Goal: Task Accomplishment & Management: Manage account settings

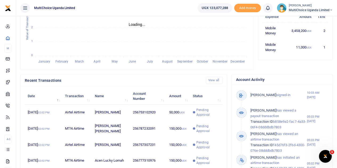
scroll to position [133, 0]
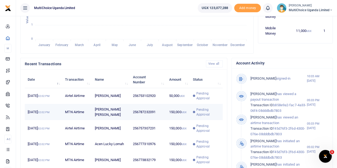
click at [201, 116] on span "Pending Approval" at bounding box center [207, 112] width 23 height 10
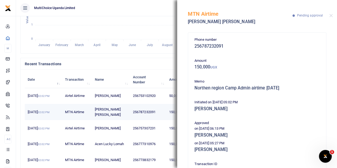
scroll to position [27, 0]
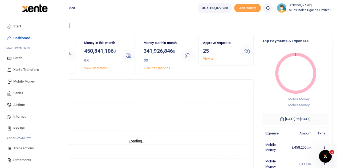
click at [22, 148] on span "Transactions" at bounding box center [23, 148] width 21 height 5
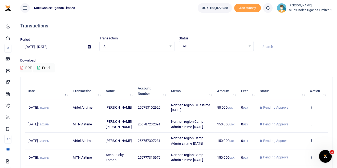
click at [91, 48] on div at bounding box center [168, 84] width 337 height 168
click at [89, 46] on icon at bounding box center [89, 46] width 3 height 3
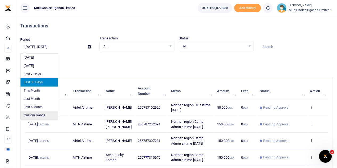
click at [30, 114] on li "Custom Range" at bounding box center [39, 115] width 37 height 8
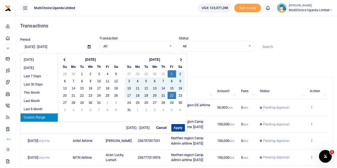
click at [176, 127] on button "Apply" at bounding box center [178, 127] width 14 height 7
type input "[DATE] - [DATE]"
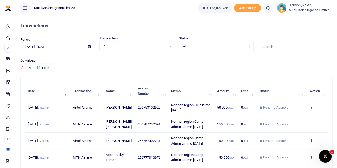
click at [39, 66] on icon at bounding box center [38, 67] width 3 height 3
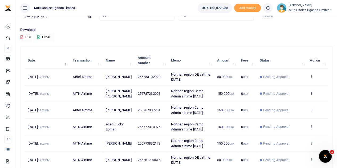
scroll to position [80, 0]
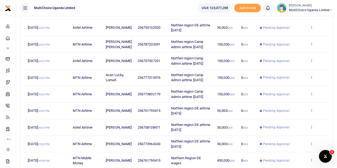
click at [321, 9] on span "MultiChoice Uganda Limited" at bounding box center [311, 10] width 44 height 5
click at [315, 17] on link "Switch accounts" at bounding box center [312, 19] width 42 height 7
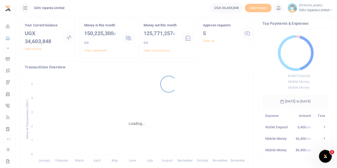
scroll to position [107, 0]
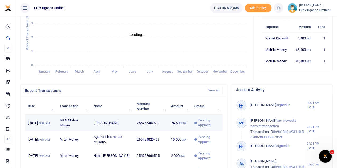
click at [207, 128] on span "Pending Approval" at bounding box center [209, 123] width 22 height 10
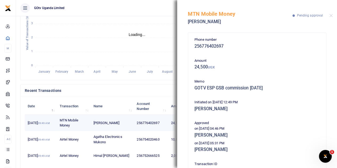
scroll to position [27, 0]
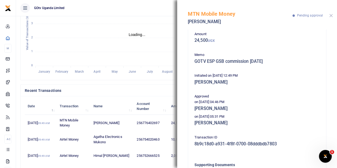
click at [333, 15] on button "Close" at bounding box center [330, 15] width 3 height 3
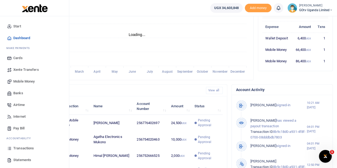
click at [23, 151] on span "Transactions" at bounding box center [23, 148] width 21 height 5
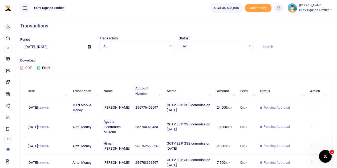
click at [89, 47] on icon at bounding box center [89, 46] width 3 height 3
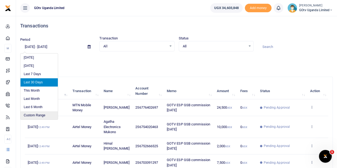
click at [34, 115] on li "Custom Range" at bounding box center [39, 115] width 37 height 8
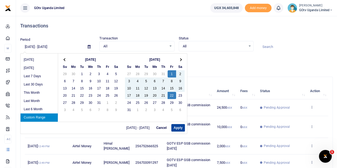
click at [178, 127] on button "Apply" at bounding box center [178, 127] width 14 height 7
type input "08/01/2025 - 08/22/2025"
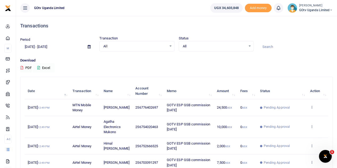
click at [38, 66] on icon at bounding box center [38, 67] width 3 height 3
click at [39, 67] on icon at bounding box center [38, 67] width 3 height 3
click at [326, 7] on small "[PERSON_NAME]" at bounding box center [316, 5] width 34 height 5
click at [318, 19] on link "Switch accounts" at bounding box center [313, 19] width 42 height 7
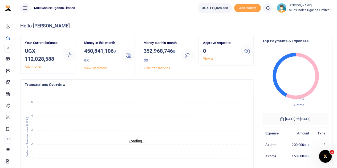
scroll to position [107, 0]
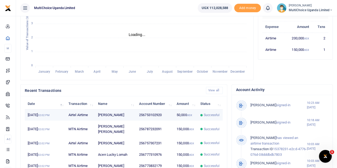
click at [212, 118] on span "Successful" at bounding box center [212, 115] width 16 height 5
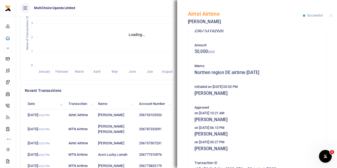
scroll to position [27, 0]
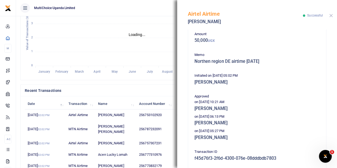
click at [330, 15] on button "Close" at bounding box center [330, 15] width 3 height 3
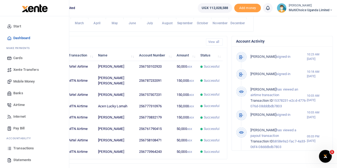
scroll to position [151, 0]
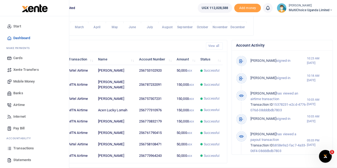
click at [23, 81] on span "Mobile Money" at bounding box center [23, 81] width 21 height 5
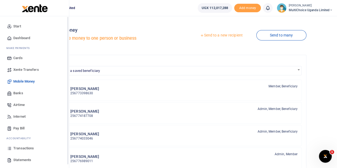
scroll to position [22, 0]
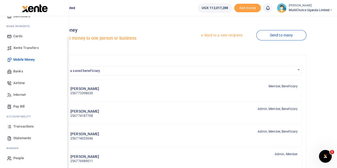
click at [26, 125] on span "Transactions" at bounding box center [23, 126] width 21 height 5
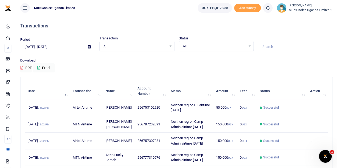
click at [88, 47] on icon at bounding box center [89, 46] width 3 height 3
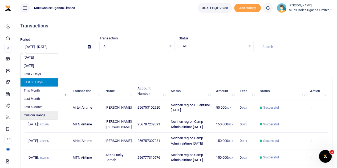
click at [38, 115] on li "Custom Range" at bounding box center [39, 115] width 37 height 8
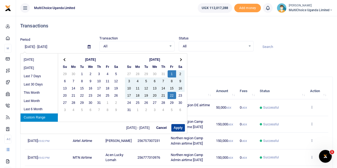
click at [176, 127] on button "Apply" at bounding box center [178, 127] width 14 height 7
type input "[DATE] - [DATE]"
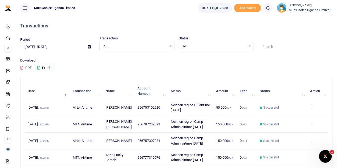
click at [323, 8] on span "MultiChoice Uganda Limited" at bounding box center [311, 10] width 44 height 5
click at [316, 20] on link "Switch accounts" at bounding box center [312, 19] width 42 height 7
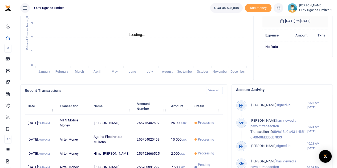
scroll to position [187, 0]
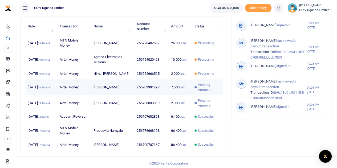
click at [204, 92] on span "Pending Approval" at bounding box center [209, 88] width 22 height 10
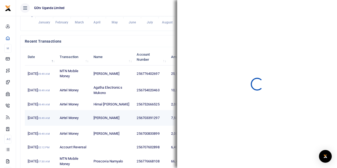
scroll to position [130, 0]
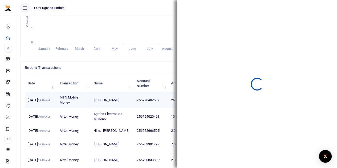
click at [110, 105] on td "Satishbhai Maganbhai Patel" at bounding box center [112, 100] width 43 height 17
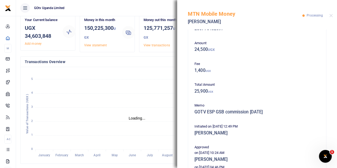
scroll to position [53, 0]
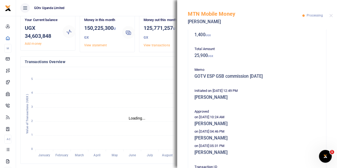
click at [333, 17] on div "MTN Mobile Money Satishbhai Maganbhai Patel Processing" at bounding box center [257, 15] width 160 height 30
click at [330, 15] on button "Close" at bounding box center [330, 15] width 3 height 3
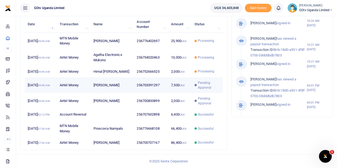
scroll to position [209, 0]
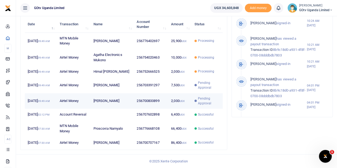
click at [204, 96] on span "Pending Approval" at bounding box center [209, 101] width 22 height 10
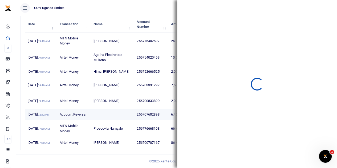
click at [110, 109] on td at bounding box center [112, 114] width 43 height 11
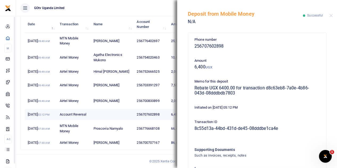
click at [118, 113] on td at bounding box center [112, 114] width 43 height 11
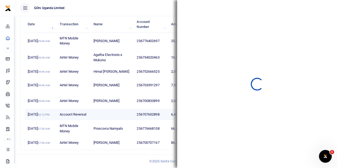
click at [118, 113] on td at bounding box center [112, 114] width 43 height 11
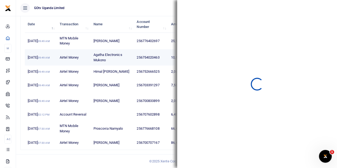
click at [111, 49] on td "Agatha Electronics Mukono" at bounding box center [112, 57] width 43 height 17
click at [131, 49] on td "Agatha Electronics Mukono" at bounding box center [112, 57] width 43 height 17
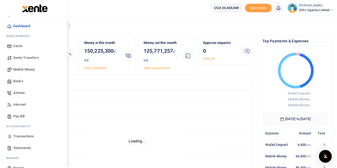
scroll to position [22, 0]
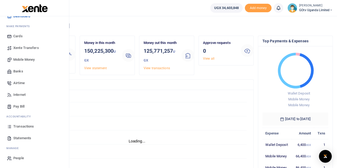
click at [26, 126] on span "Transactions" at bounding box center [23, 126] width 21 height 5
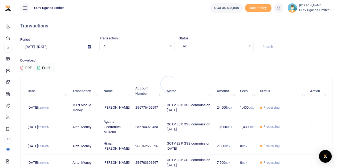
click at [91, 45] on div at bounding box center [168, 84] width 337 height 168
click at [90, 46] on icon at bounding box center [89, 46] width 3 height 3
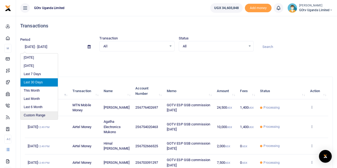
click at [37, 116] on li "Custom Range" at bounding box center [39, 115] width 37 height 8
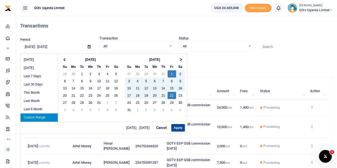
click at [180, 127] on button "Apply" at bounding box center [178, 127] width 14 height 7
type input "08/01/2025 - 08/22/2025"
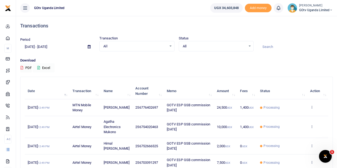
click at [38, 66] on icon at bounding box center [38, 67] width 3 height 3
click at [314, 10] on span "GOtv Uganda Limited" at bounding box center [316, 10] width 34 height 5
click at [317, 19] on link "Switch accounts" at bounding box center [313, 19] width 42 height 7
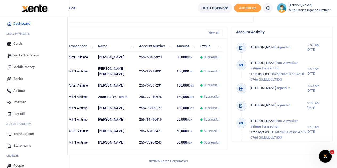
scroll to position [22, 0]
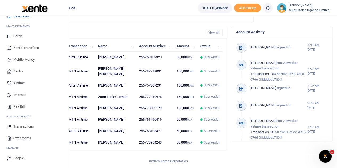
click at [29, 61] on span "Mobile Money" at bounding box center [23, 59] width 21 height 5
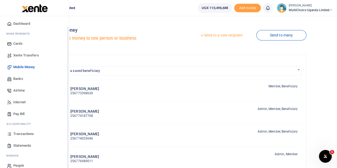
scroll to position [22, 0]
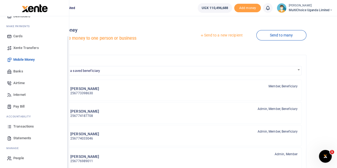
click at [30, 127] on span "Transactions" at bounding box center [23, 126] width 21 height 5
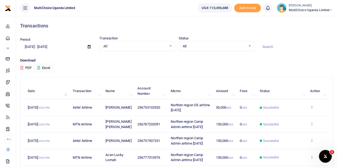
click at [250, 46] on div "All Select an option..." at bounding box center [216, 46] width 74 height 6
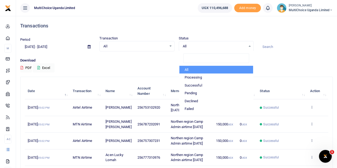
click at [89, 48] on icon at bounding box center [89, 46] width 3 height 3
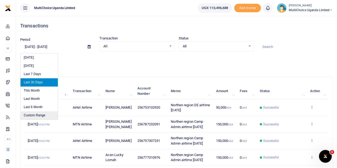
click at [37, 115] on li "Custom Range" at bounding box center [39, 115] width 37 height 8
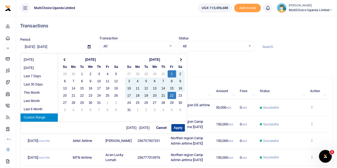
click at [178, 127] on button "Apply" at bounding box center [178, 127] width 14 height 7
type input "[DATE] - [DATE]"
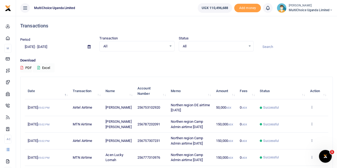
click at [37, 66] on button "Excel" at bounding box center [44, 67] width 22 height 9
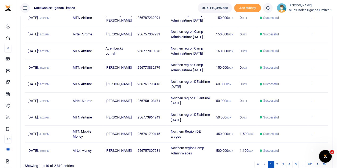
scroll to position [132, 0]
